Goal: Transaction & Acquisition: Book appointment/travel/reservation

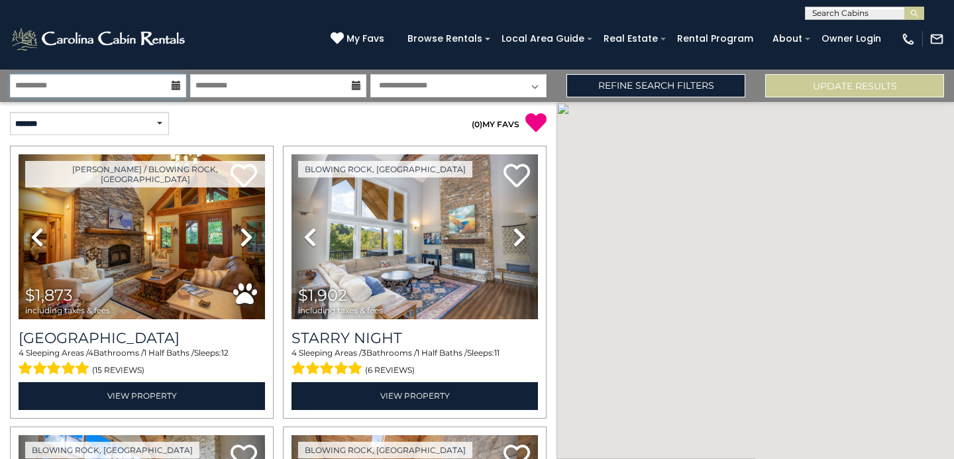
click at [139, 79] on input "**********" at bounding box center [98, 85] width 176 height 23
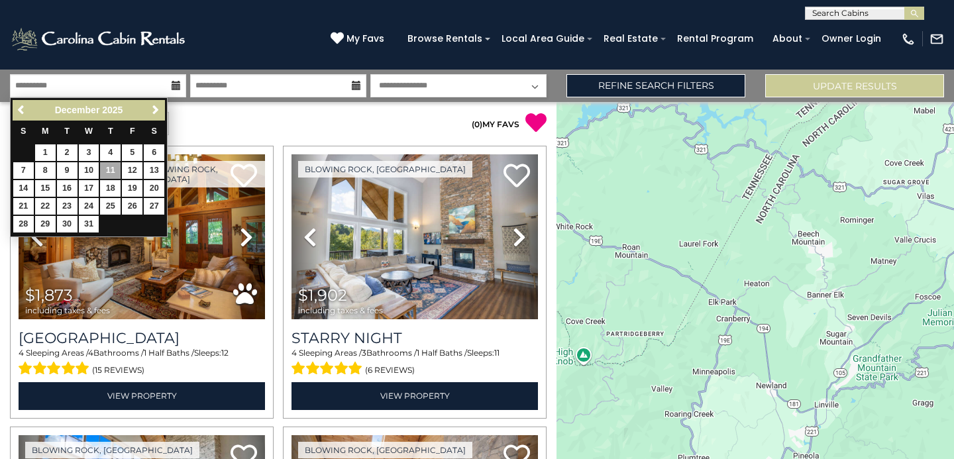
click at [155, 111] on span "Next" at bounding box center [155, 110] width 11 height 11
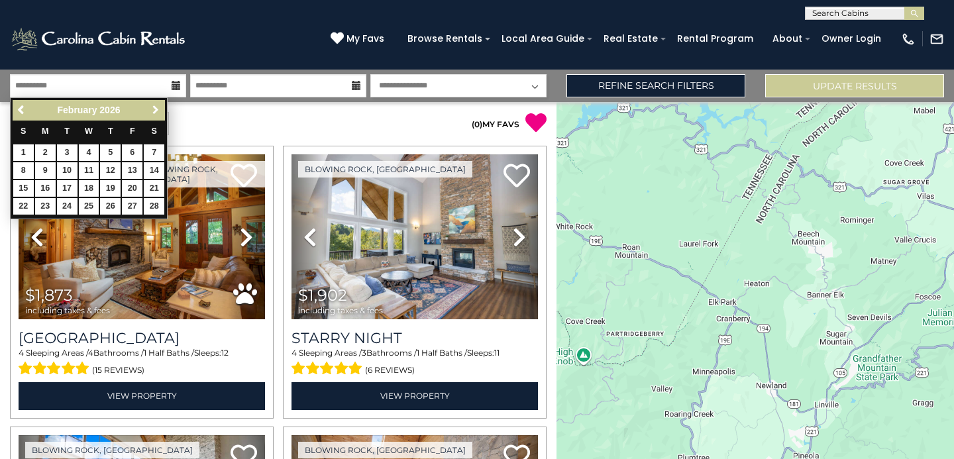
click at [155, 111] on span "Next" at bounding box center [155, 110] width 11 height 11
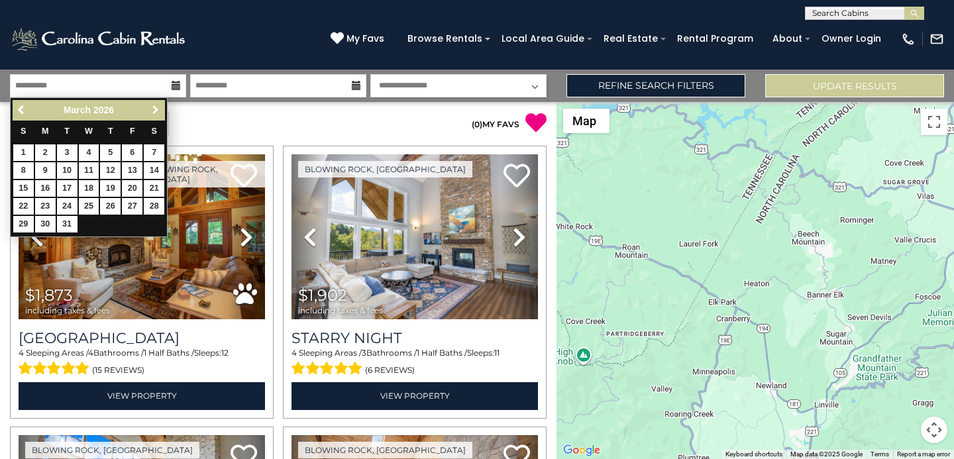
click at [155, 111] on span "Next" at bounding box center [155, 110] width 11 height 11
click at [110, 182] on link "16" at bounding box center [110, 188] width 21 height 17
type input "*******"
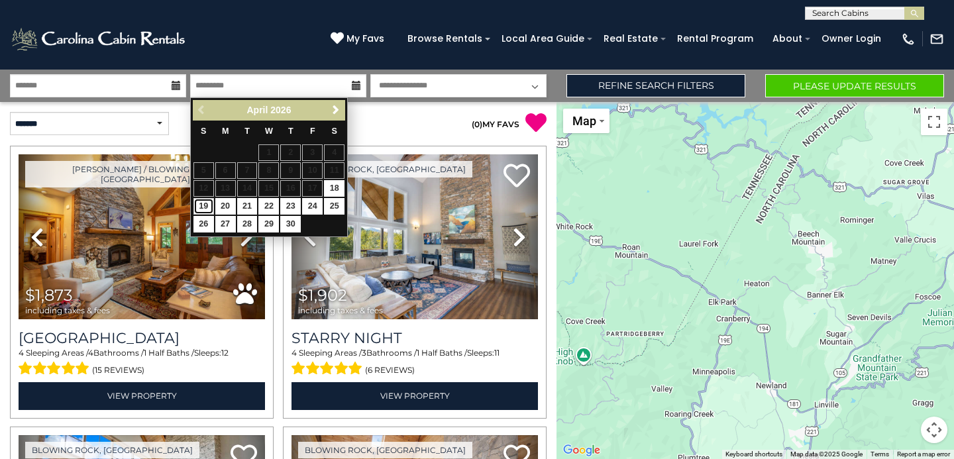
click at [211, 203] on link "19" at bounding box center [203, 206] width 21 height 17
type input "*******"
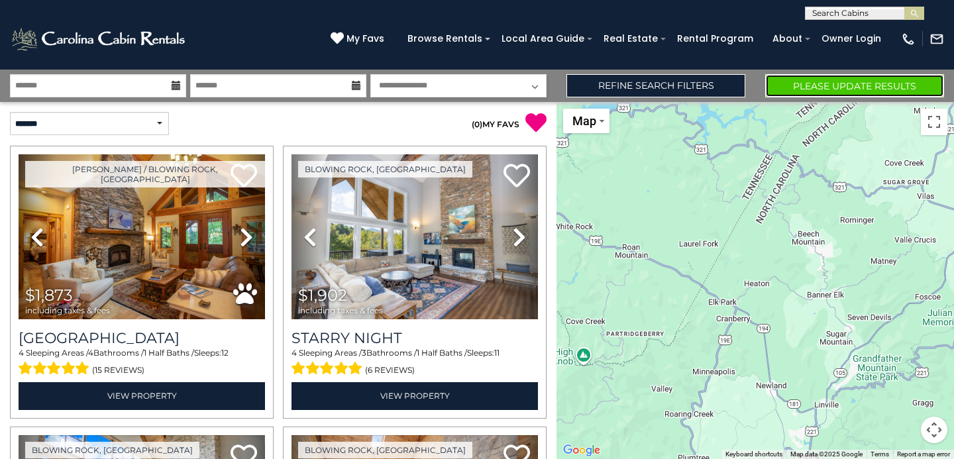
click at [815, 81] on button "Please Update Results" at bounding box center [854, 85] width 179 height 23
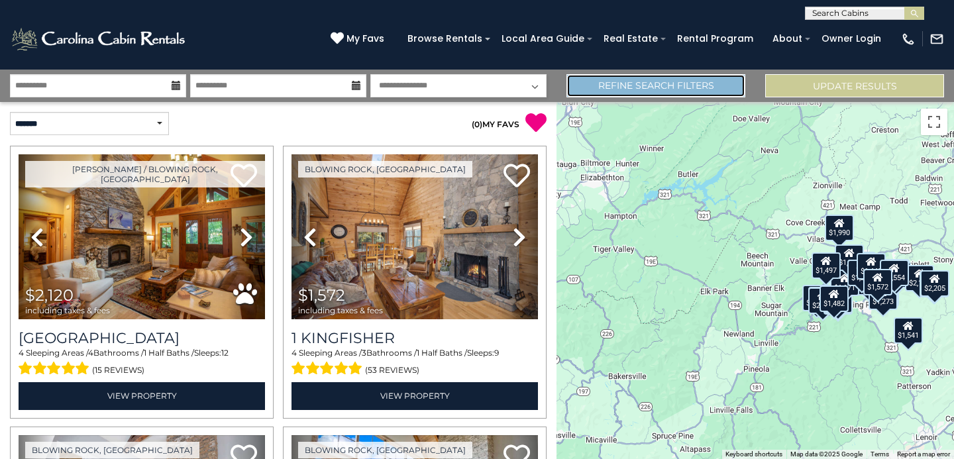
click at [609, 83] on link "Refine Search Filters" at bounding box center [655, 85] width 179 height 23
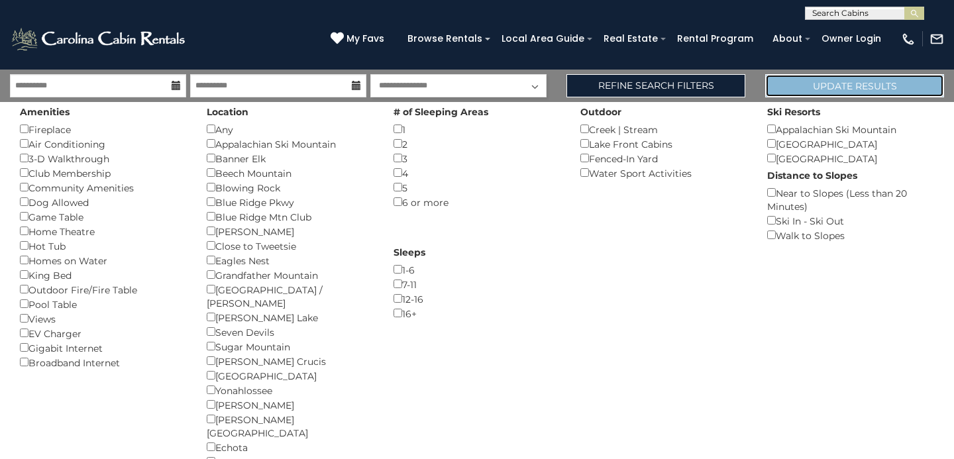
click at [790, 90] on button "Update Results" at bounding box center [854, 85] width 179 height 23
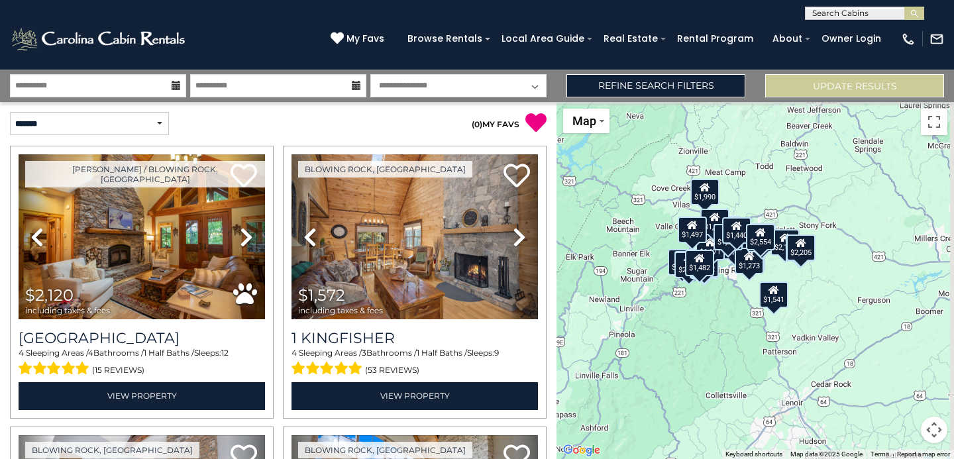
drag, startPoint x: 900, startPoint y: 317, endPoint x: 741, endPoint y: 282, distance: 163.0
click at [741, 280] on div "$2,120 $1,572 $2,078 $2,002 $2,322 $1,969 $1,880 $1,548 $1,692 $1,541 $1,842 $1…" at bounding box center [754, 280] width 397 height 357
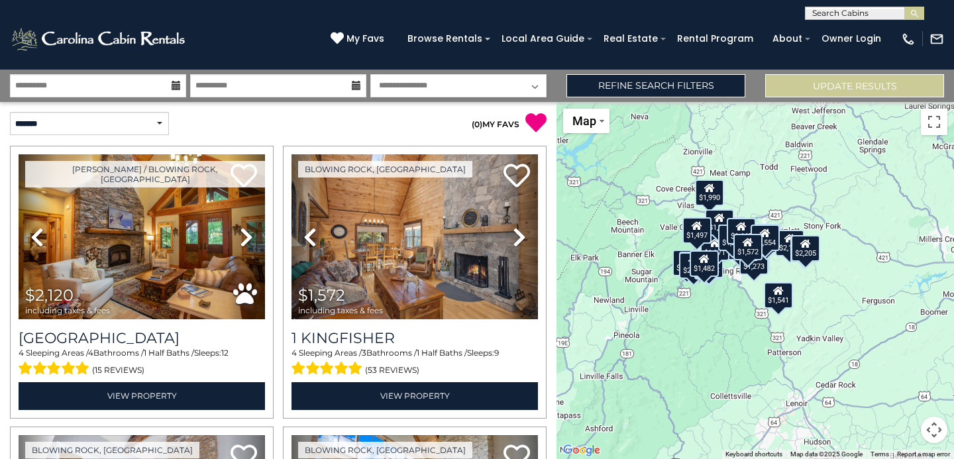
click at [933, 429] on button "Map camera controls" at bounding box center [934, 430] width 26 height 26
click at [906, 362] on button "Zoom in" at bounding box center [901, 363] width 26 height 26
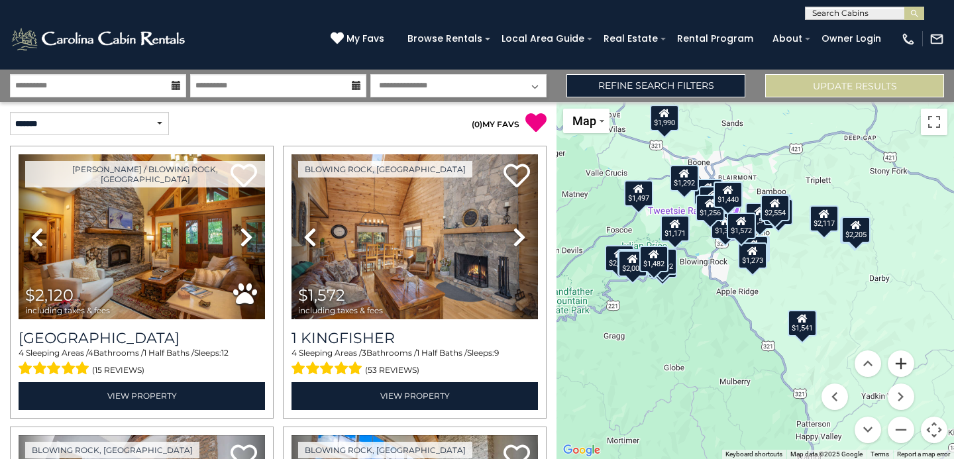
click at [906, 362] on button "Zoom in" at bounding box center [901, 363] width 26 height 26
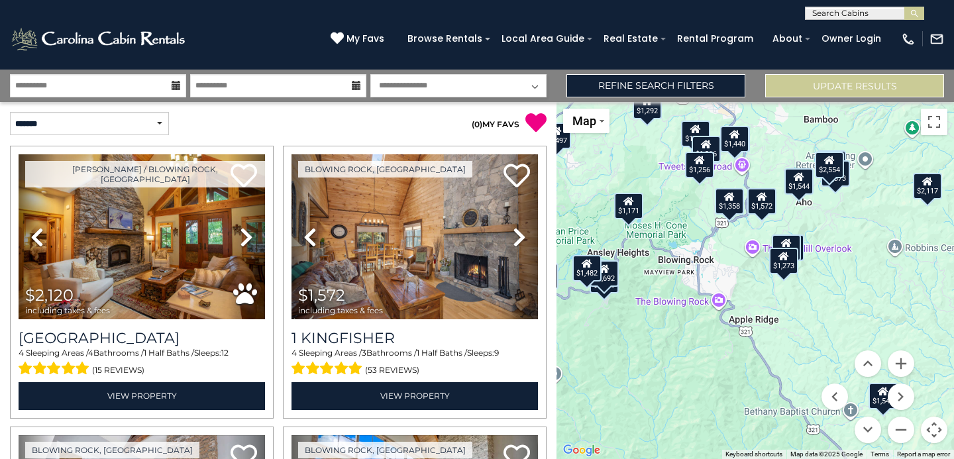
drag, startPoint x: 682, startPoint y: 319, endPoint x: 721, endPoint y: 337, distance: 43.0
click at [721, 337] on div "$2,120 $1,572 $2,078 $2,002 $2,322 $1,969 $1,880 $1,548 $1,692 $1,541 $1,842 $1…" at bounding box center [754, 280] width 397 height 357
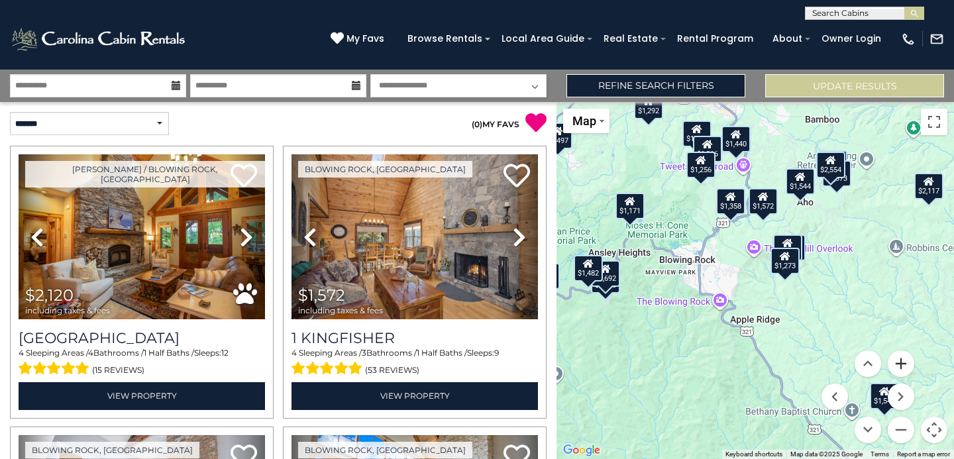
click at [901, 366] on button "Zoom in" at bounding box center [901, 363] width 26 height 26
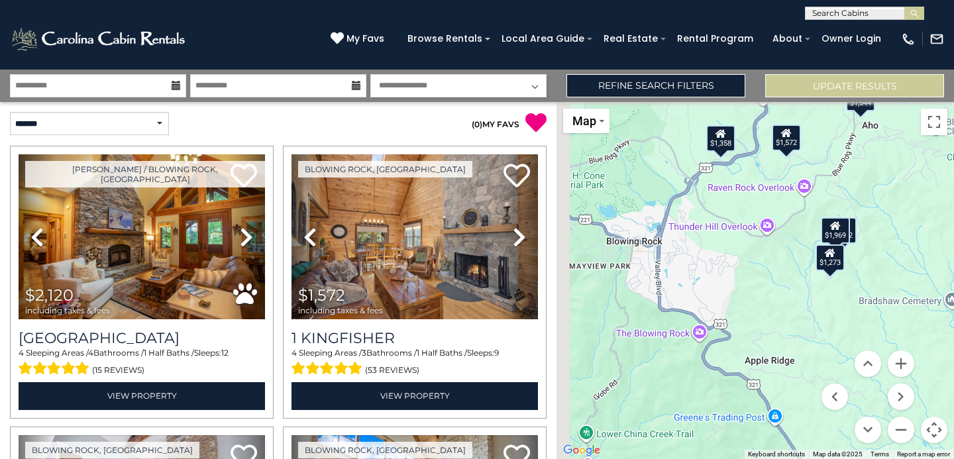
drag, startPoint x: 703, startPoint y: 364, endPoint x: 790, endPoint y: 381, distance: 88.3
click at [790, 381] on div "$2,120 $1,572 $2,078 $2,002 $2,322 $1,969 $1,880 $1,548 $1,692 $1,541 $1,842 $1…" at bounding box center [754, 280] width 397 height 357
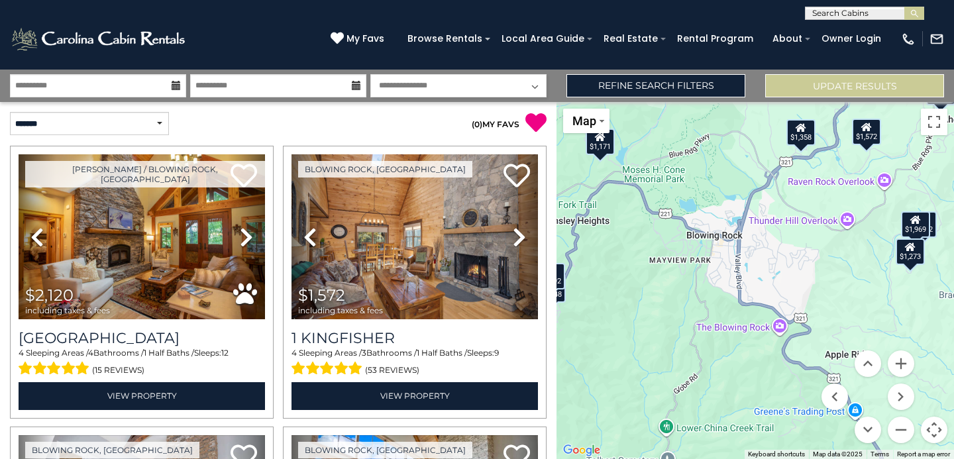
drag, startPoint x: 678, startPoint y: 357, endPoint x: 751, endPoint y: 349, distance: 73.3
click at [751, 349] on div "$2,120 $1,572 $2,078 $2,002 $2,322 $1,969 $1,880 $1,548 $1,692 $1,541 $1,842 $1…" at bounding box center [754, 280] width 397 height 357
click at [902, 356] on button "Zoom in" at bounding box center [901, 363] width 26 height 26
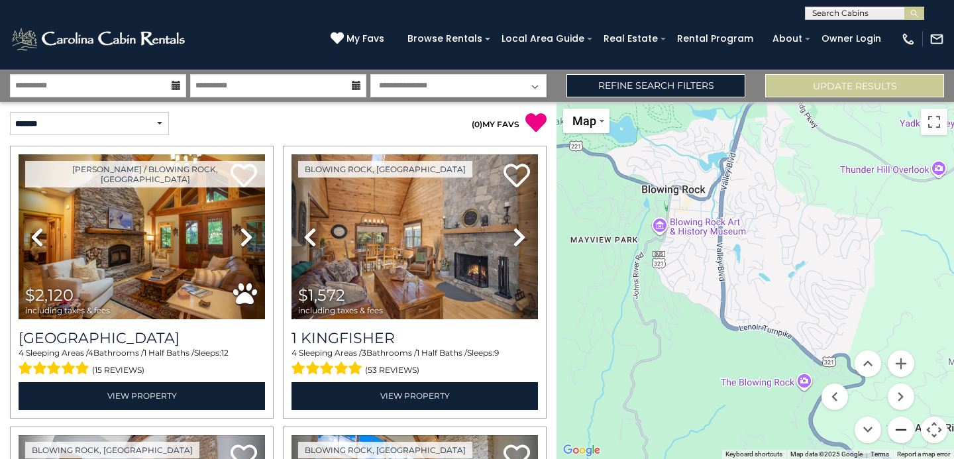
click at [899, 428] on button "Zoom out" at bounding box center [901, 430] width 26 height 26
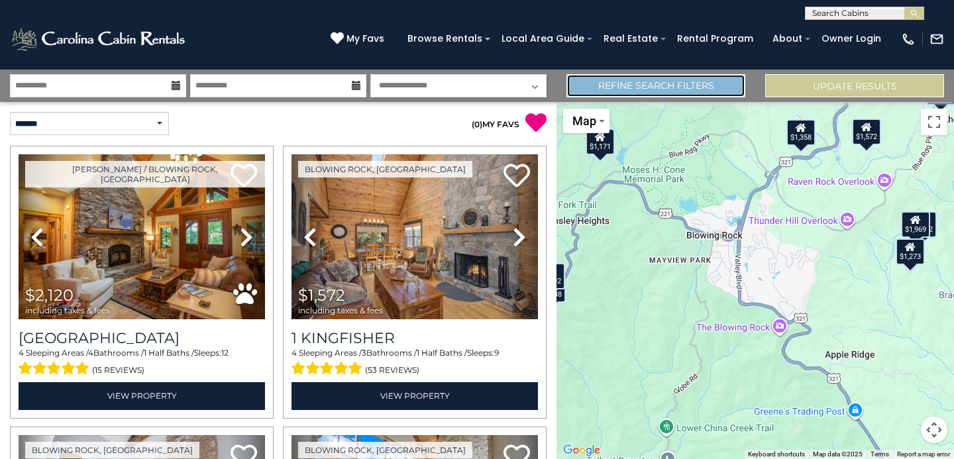
click at [601, 83] on link "Refine Search Filters" at bounding box center [655, 85] width 179 height 23
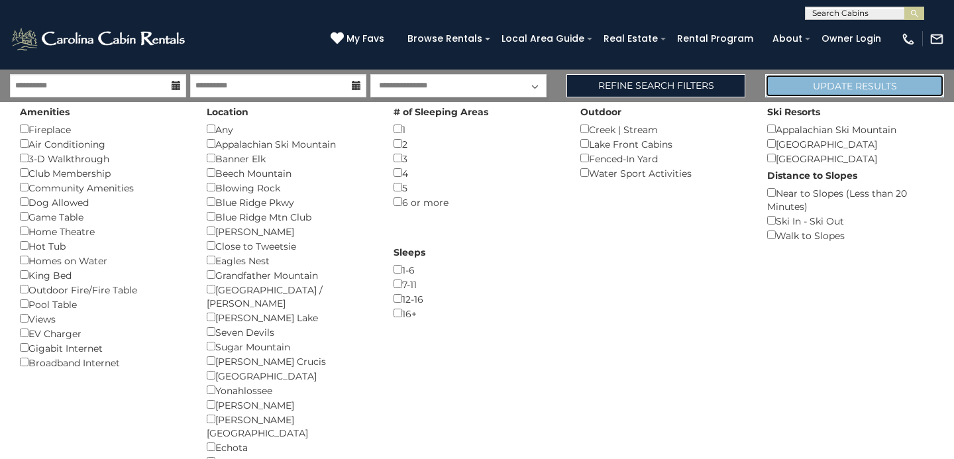
click at [798, 88] on button "Update Results" at bounding box center [854, 85] width 179 height 23
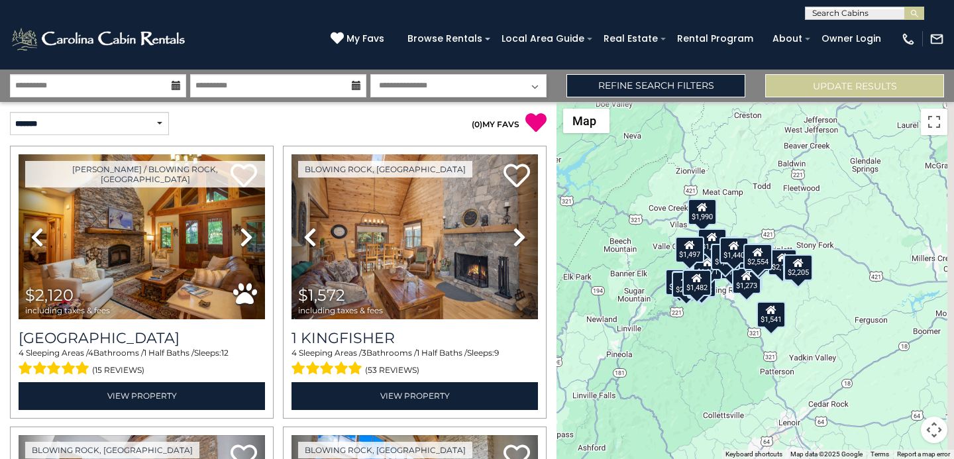
drag, startPoint x: 753, startPoint y: 342, endPoint x: 726, endPoint y: 331, distance: 29.7
click at [726, 331] on div "$2,120 $1,572 $2,078 $2,002 $2,322 $1,969 $1,880 $1,548 $1,692 $1,541 $1,842 $1…" at bounding box center [754, 280] width 397 height 357
click at [934, 429] on button "Map camera controls" at bounding box center [934, 430] width 26 height 26
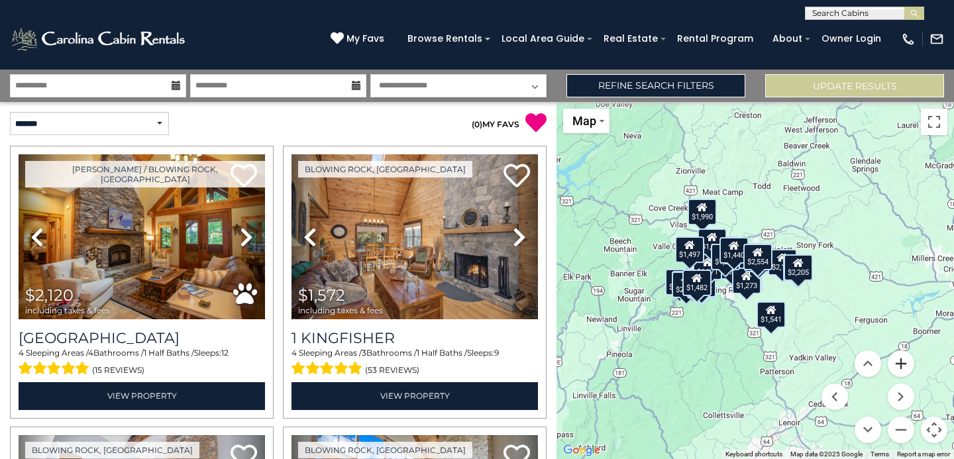
click at [904, 354] on button "Zoom in" at bounding box center [901, 363] width 26 height 26
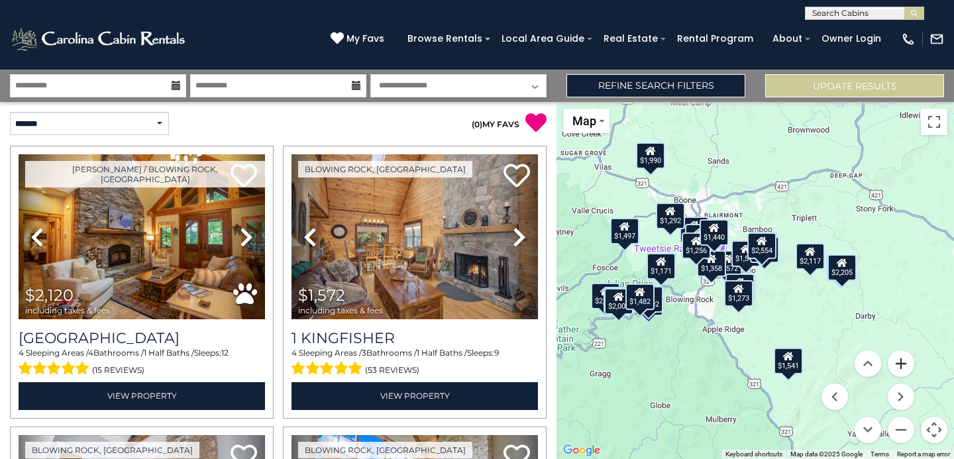
click at [904, 354] on button "Zoom in" at bounding box center [901, 363] width 26 height 26
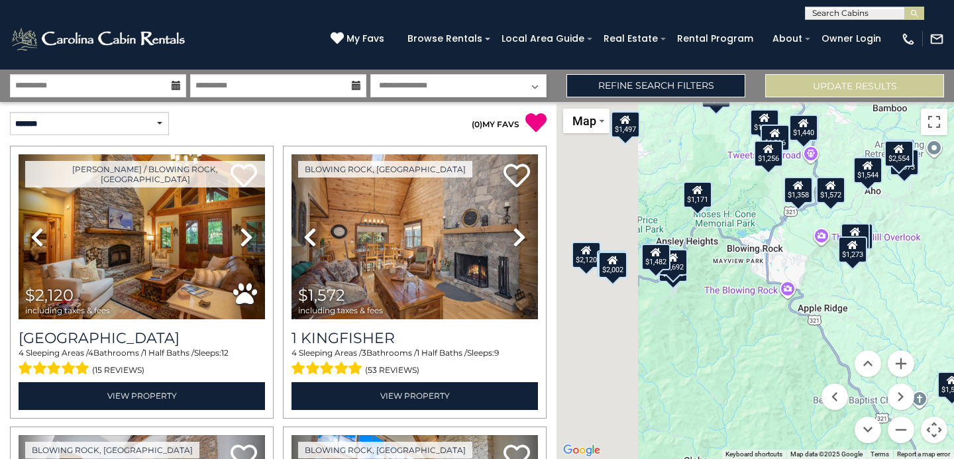
drag, startPoint x: 675, startPoint y: 364, endPoint x: 810, endPoint y: 291, distance: 153.0
click at [810, 291] on div "$2,120 $1,572 $2,078 $2,002 $2,322 $1,969 $1,880 $1,548 $1,692 $1,541 $1,842 $1…" at bounding box center [754, 280] width 397 height 357
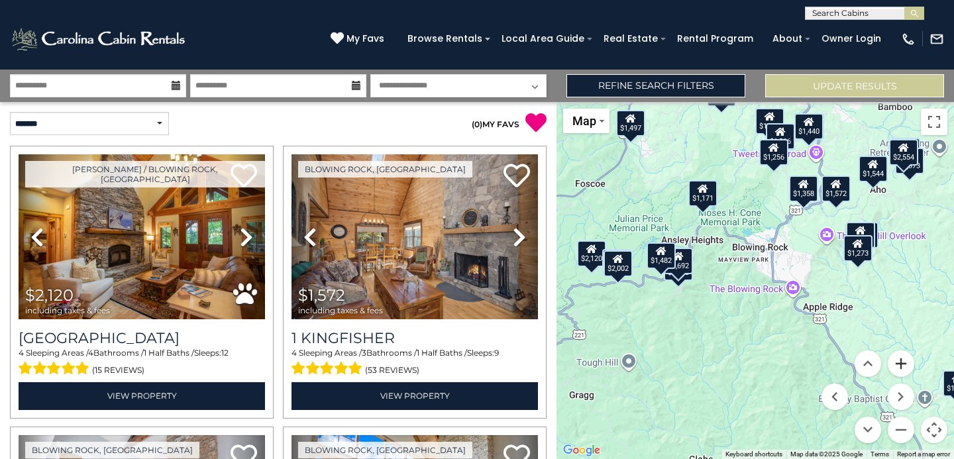
click at [903, 374] on button "Zoom in" at bounding box center [901, 363] width 26 height 26
